Goal: Information Seeking & Learning: Learn about a topic

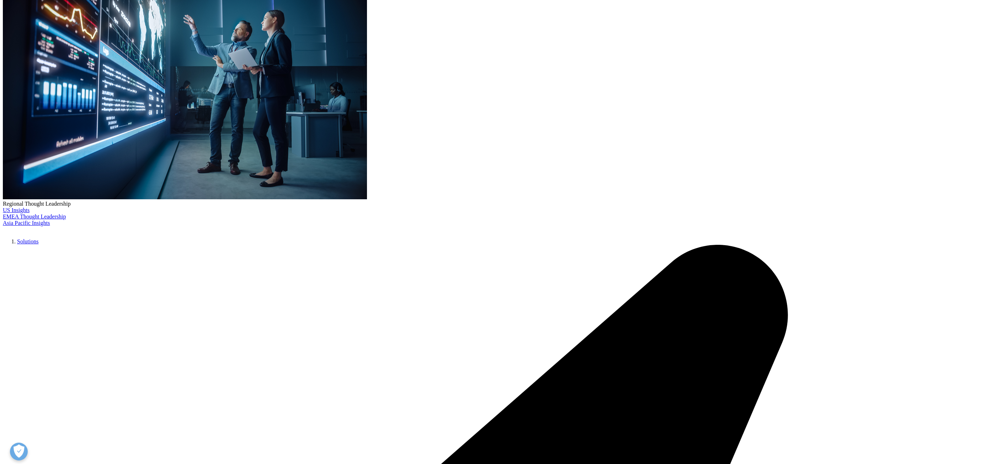
scroll to position [213, 0]
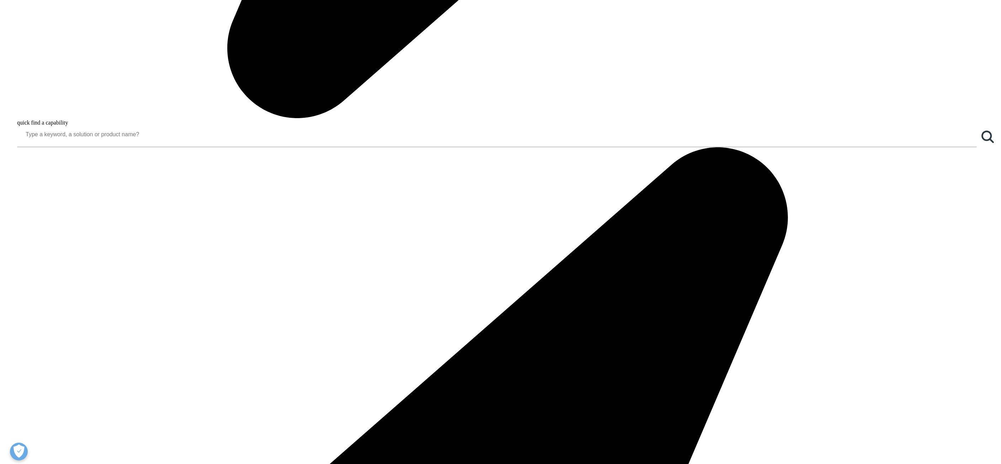
scroll to position [1369, 0]
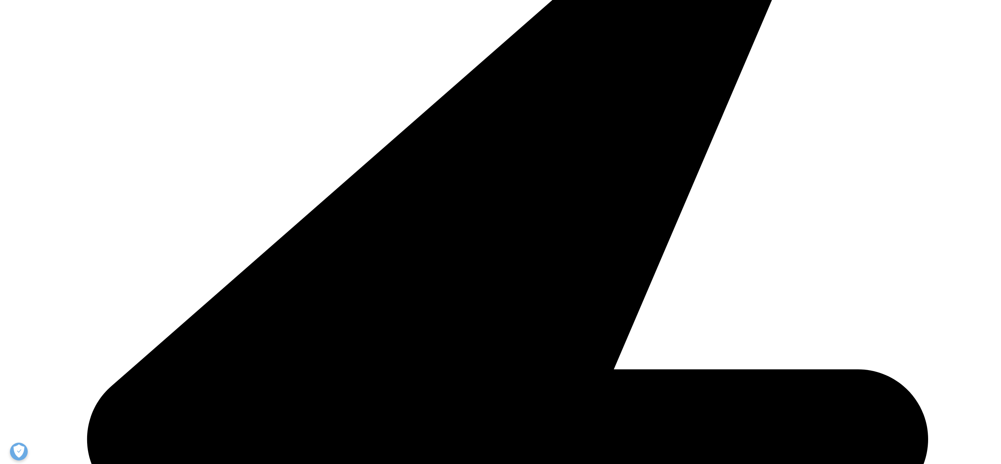
scroll to position [1621, 0]
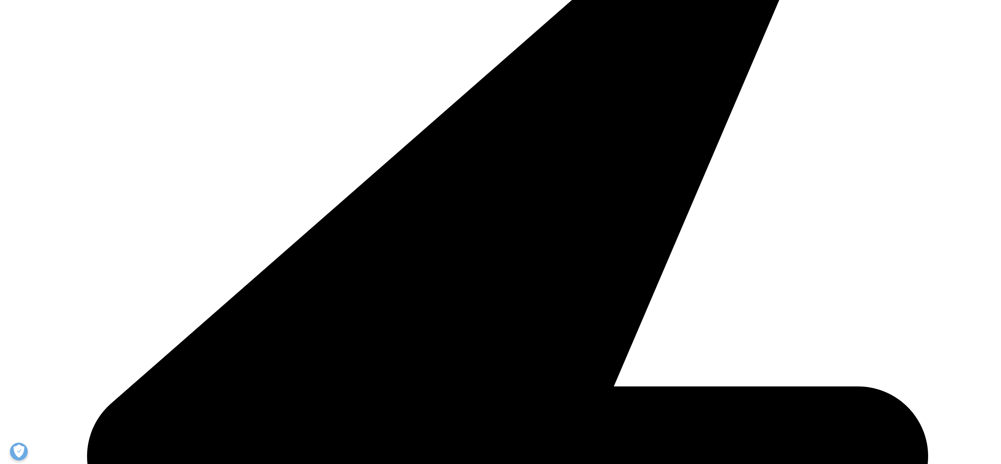
drag, startPoint x: 531, startPoint y: 150, endPoint x: 619, endPoint y: 153, distance: 88.2
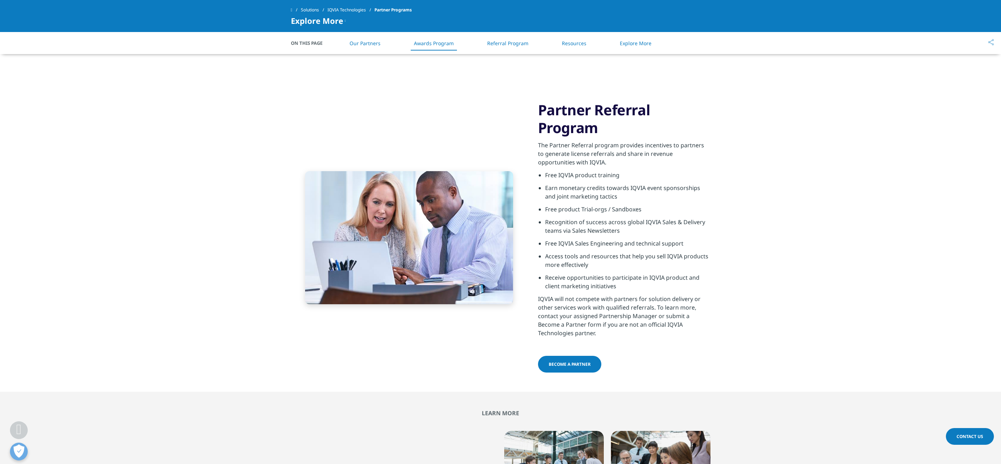
click at [619, 171] on li "Free IQVIA product training" at bounding box center [627, 177] width 165 height 13
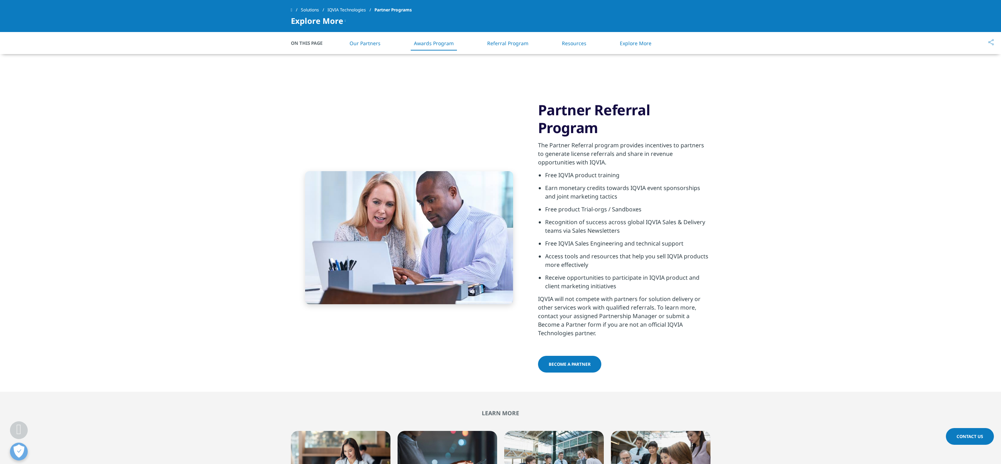
drag, startPoint x: 626, startPoint y: 173, endPoint x: 538, endPoint y: 161, distance: 89.3
click at [545, 183] on li "Earn monetary credits towards IQVIA event sponsorships and joint marketing tact…" at bounding box center [627, 193] width 165 height 21
drag, startPoint x: 642, startPoint y: 180, endPoint x: 536, endPoint y: 179, distance: 105.6
click at [536, 179] on div "Partner Referral Program The Partner Referral program provides incentives to pa…" at bounding box center [500, 237] width 419 height 308
drag, startPoint x: 621, startPoint y: 202, endPoint x: 539, endPoint y: 193, distance: 82.2
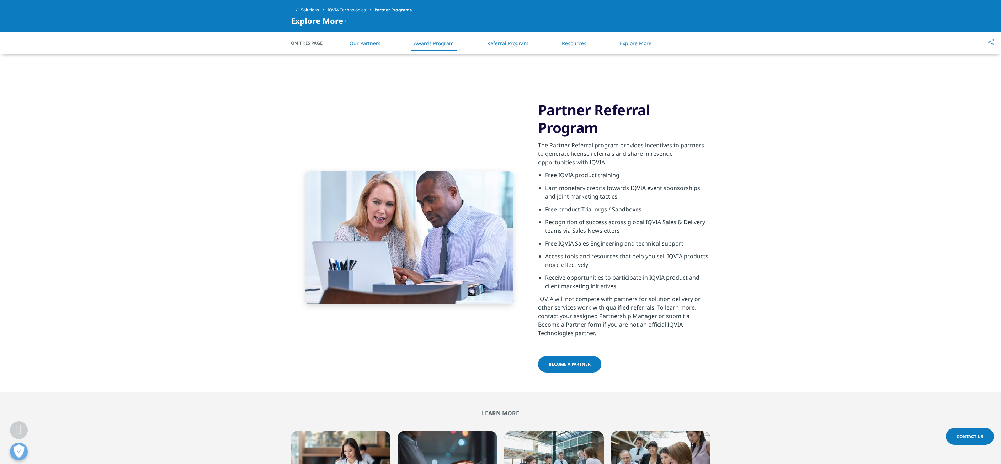
click at [545, 218] on li "Recognition of success across global IQVIA Sales & Delivery teams via Sales New…" at bounding box center [627, 228] width 165 height 21
drag, startPoint x: 693, startPoint y: 218, endPoint x: 528, endPoint y: 216, distance: 164.9
click at [528, 216] on div "Partner Referral Program The Partner Referral program provides incentives to pa…" at bounding box center [500, 237] width 419 height 308
click at [588, 273] on li "Receive opportunities to participate in IQVIA product and client marketing init…" at bounding box center [627, 283] width 165 height 21
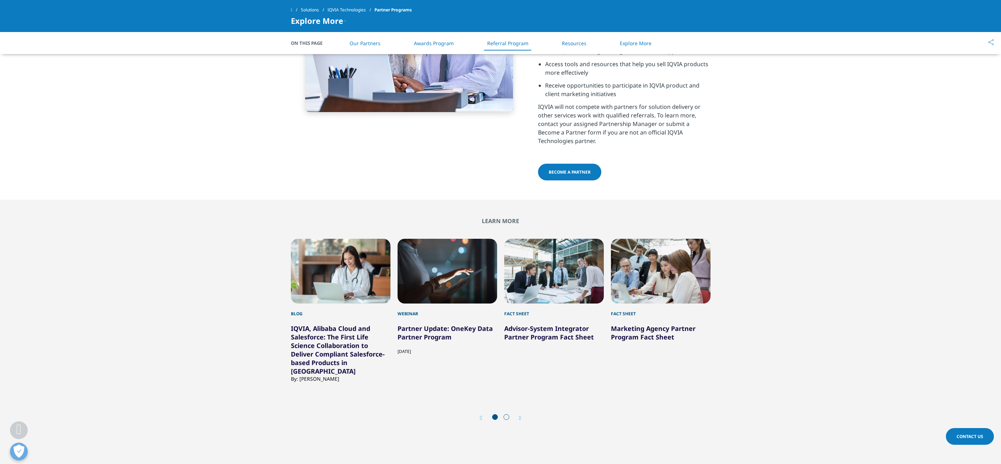
scroll to position [1834, 0]
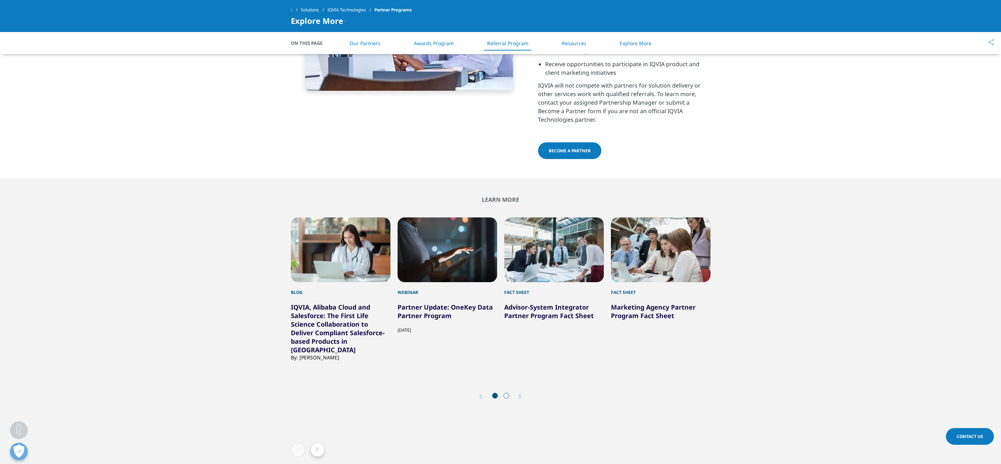
click at [507, 392] on span at bounding box center [506, 395] width 6 height 6
click at [520, 393] on icon "Next slide" at bounding box center [520, 396] width 2 height 6
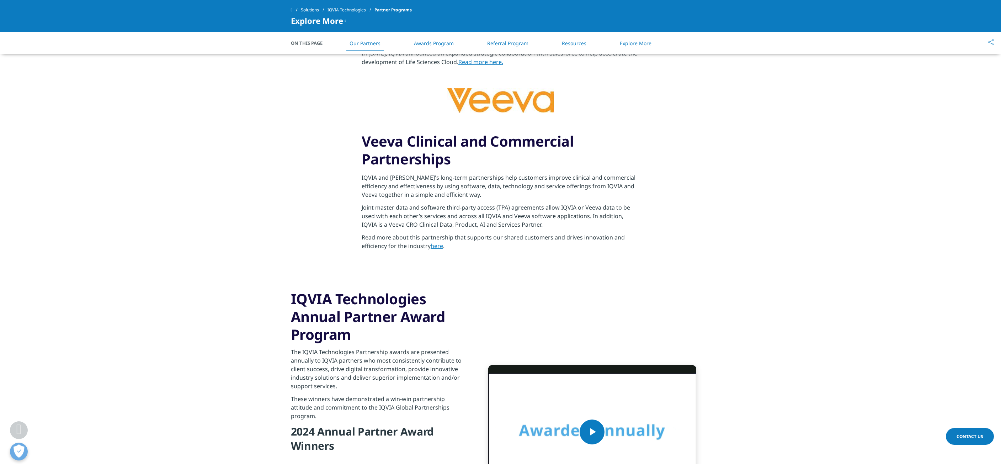
scroll to position [1052, 0]
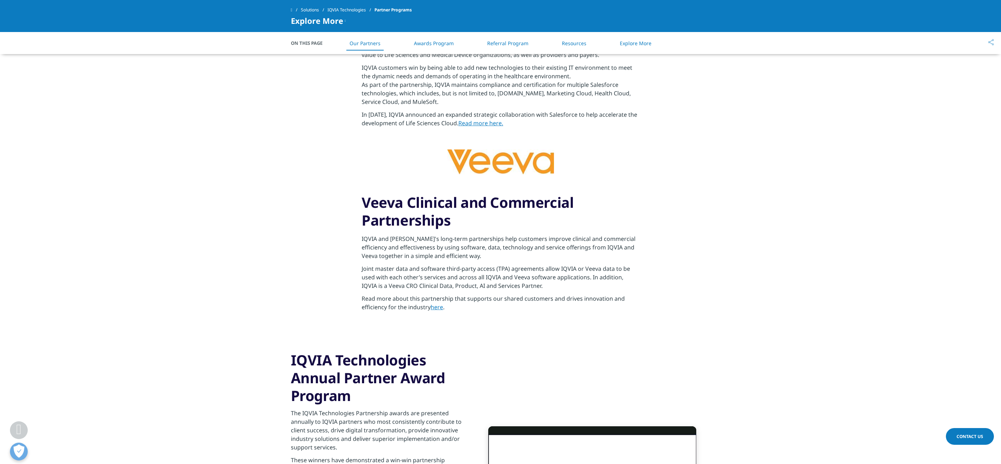
click at [572, 40] on link "Resources" at bounding box center [574, 43] width 25 height 7
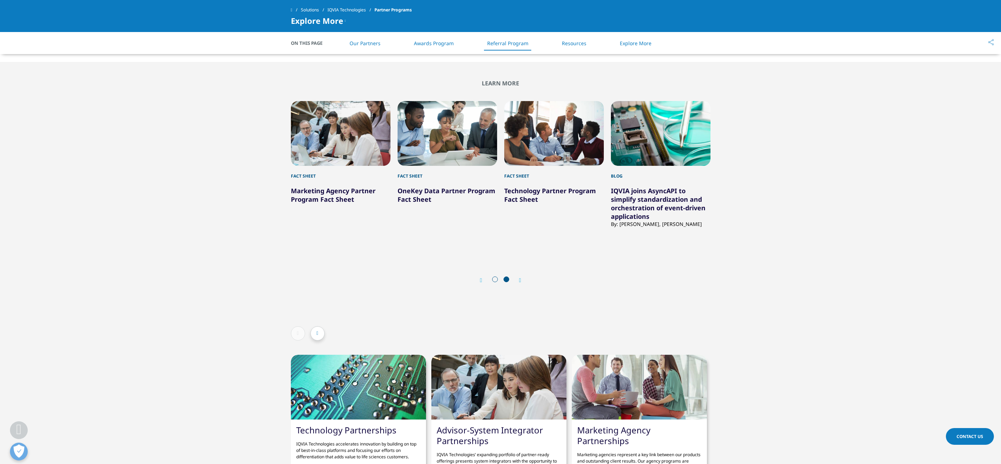
scroll to position [1964, 0]
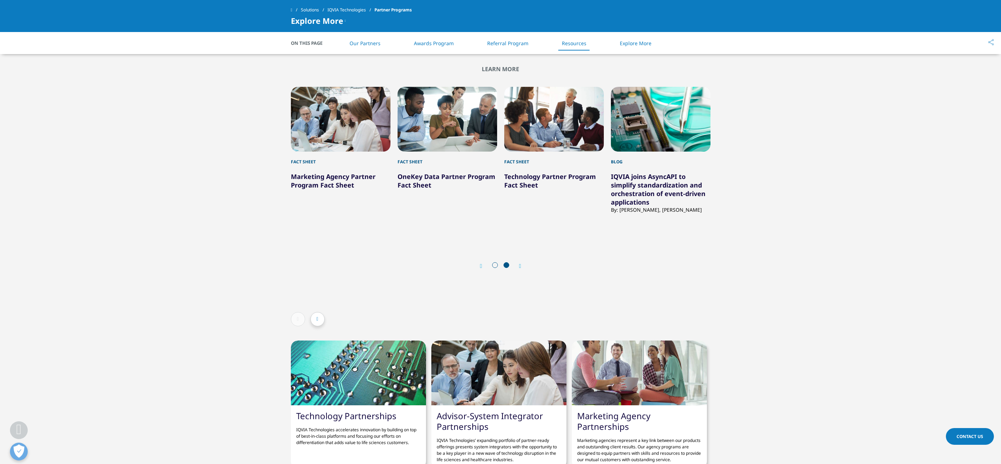
click at [520, 263] on icon "Next slide" at bounding box center [520, 266] width 2 height 6
click at [494, 262] on span at bounding box center [495, 265] width 6 height 6
click at [482, 263] on icon "Previous slide" at bounding box center [481, 266] width 2 height 6
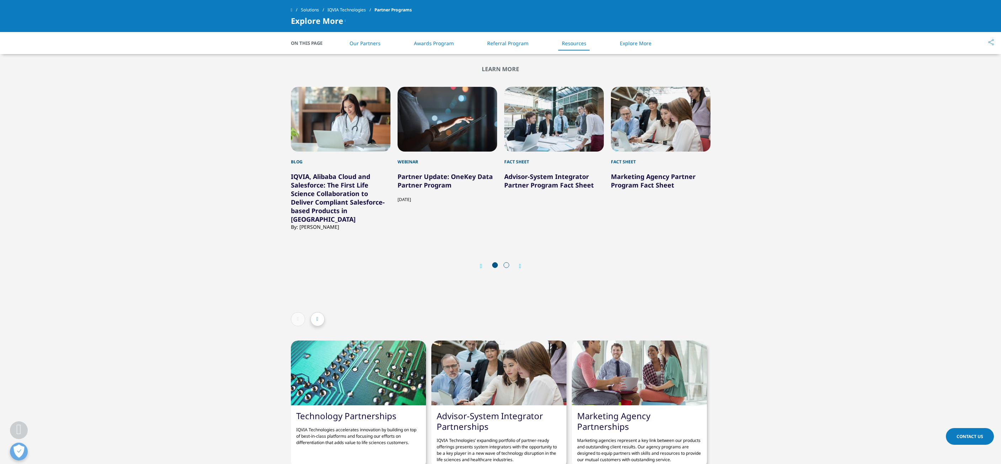
click at [539, 172] on link "Advisor-System Integrator Partner Program Fact Sheet" at bounding box center [549, 180] width 90 height 17
